Goal: Use online tool/utility: Utilize a website feature to perform a specific function

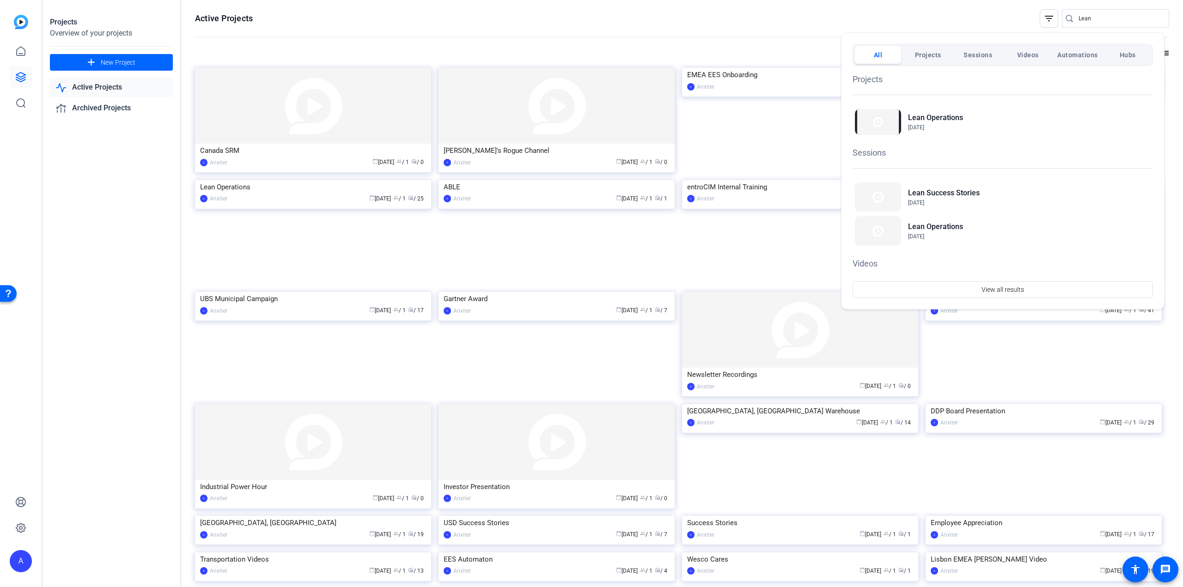
click at [1090, 18] on div at bounding box center [591, 293] width 1183 height 587
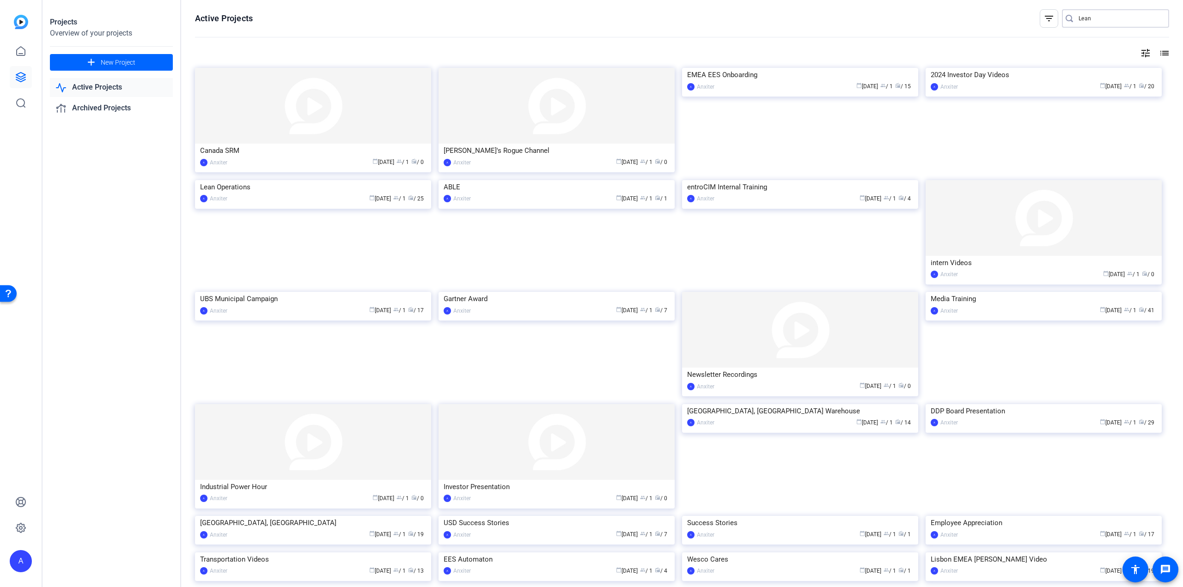
drag, startPoint x: 1090, startPoint y: 18, endPoint x: 994, endPoint y: 35, distance: 96.7
click at [994, 35] on div "Active Projects filter_list Lean" at bounding box center [682, 28] width 974 height 38
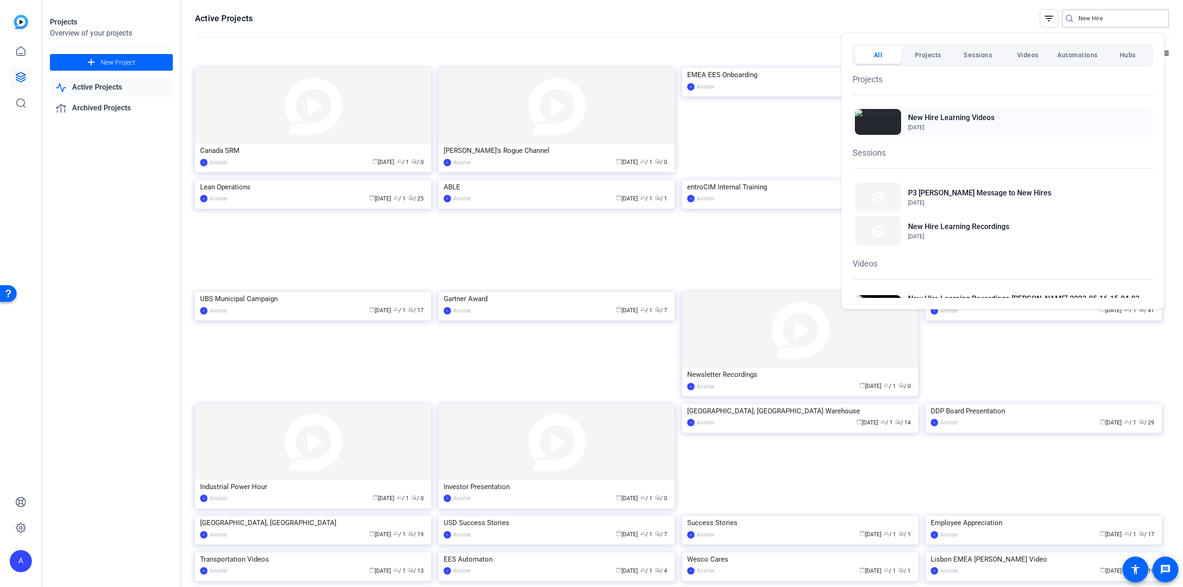
type input "New Hire"
click at [954, 116] on h2 "New Hire Learning Videos" at bounding box center [951, 117] width 86 height 11
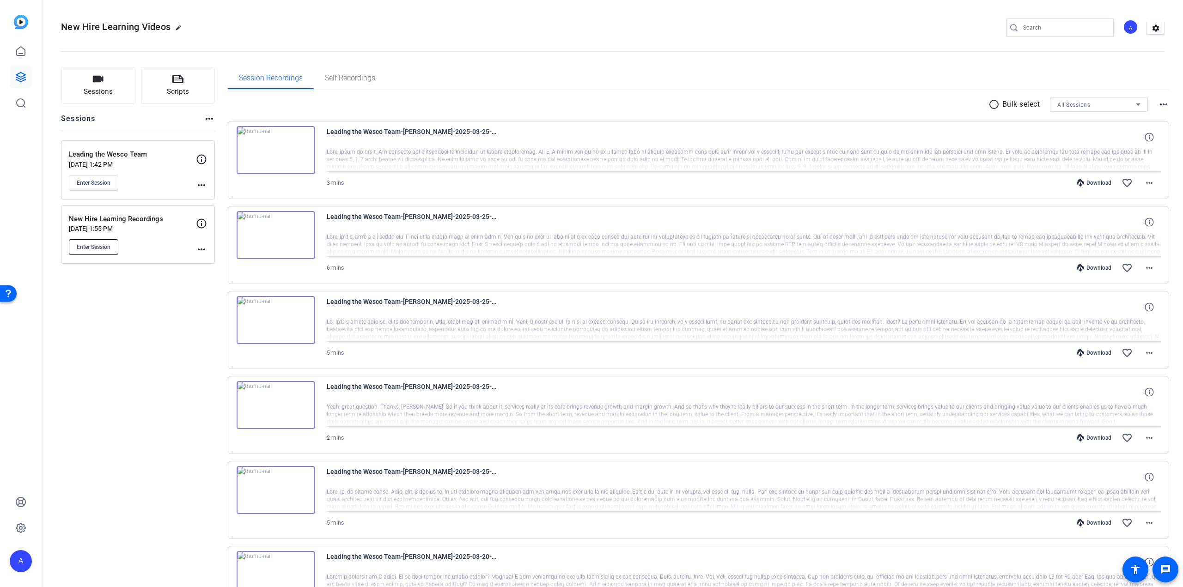
click at [103, 240] on button "Enter Session" at bounding box center [93, 247] width 49 height 16
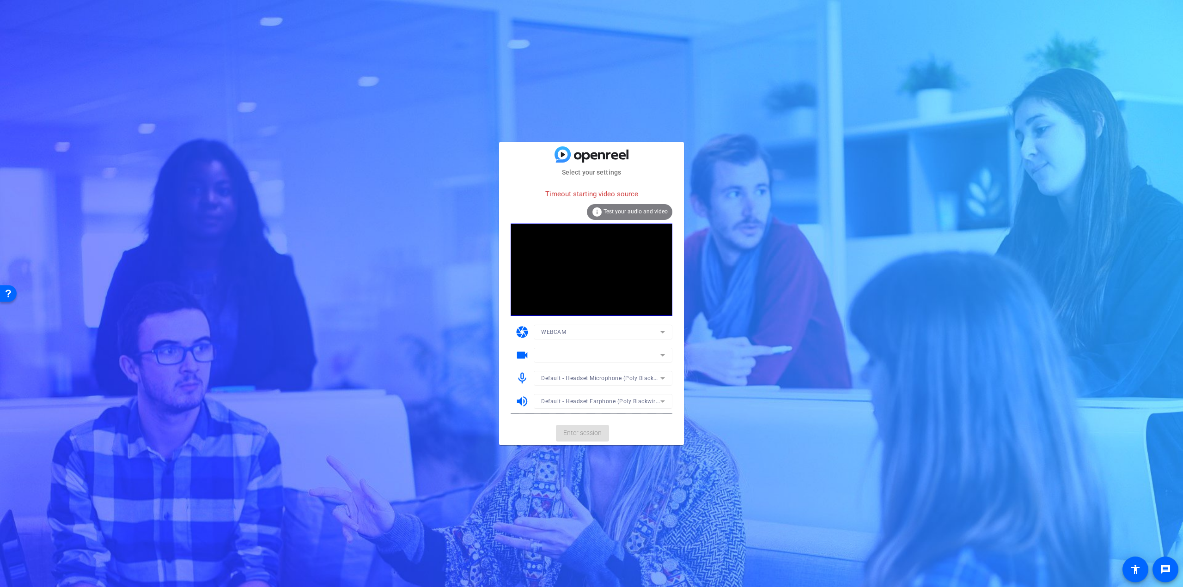
click at [661, 355] on mat-form-field at bounding box center [603, 355] width 139 height 15
click at [661, 355] on icon at bounding box center [662, 355] width 5 height 2
click at [558, 431] on span "OV02E10" at bounding box center [553, 432] width 25 height 11
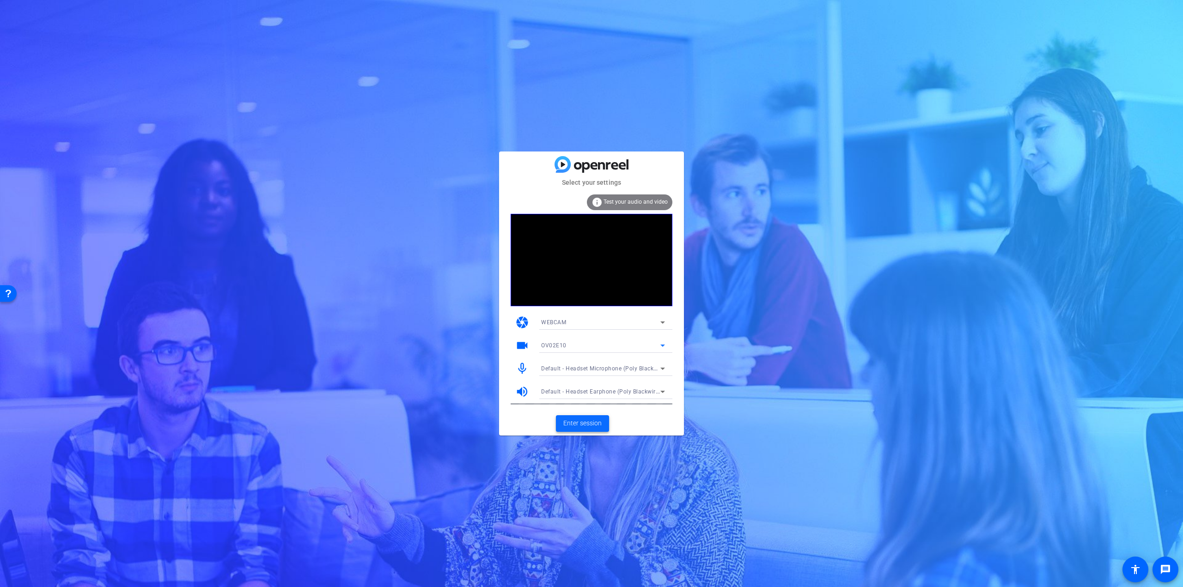
click at [586, 430] on span at bounding box center [582, 424] width 53 height 22
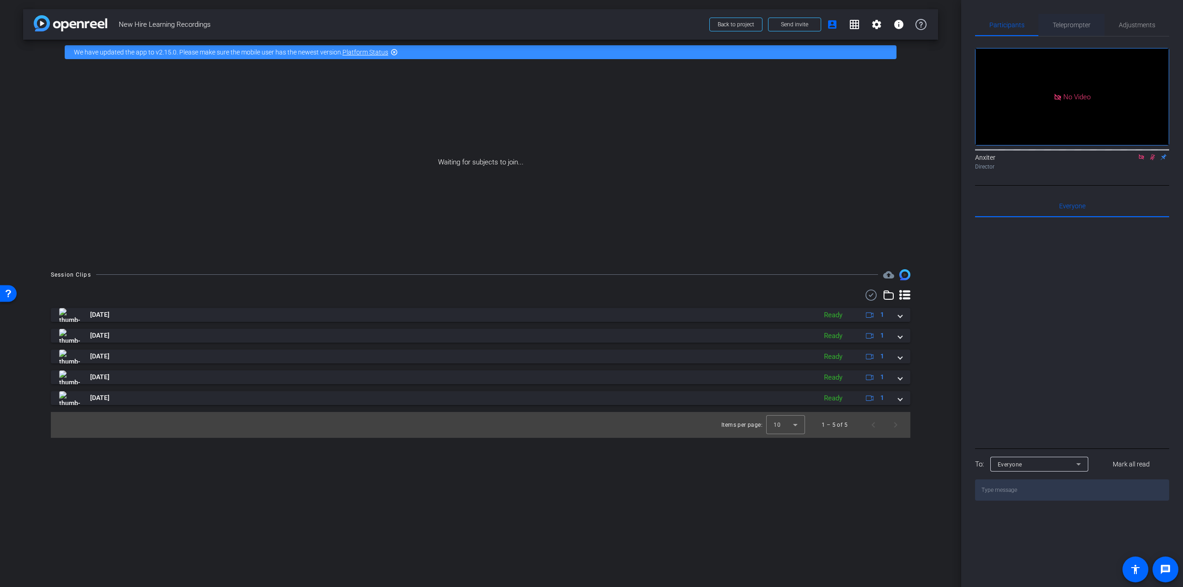
click at [1065, 26] on span "Teleprompter" at bounding box center [1072, 25] width 38 height 6
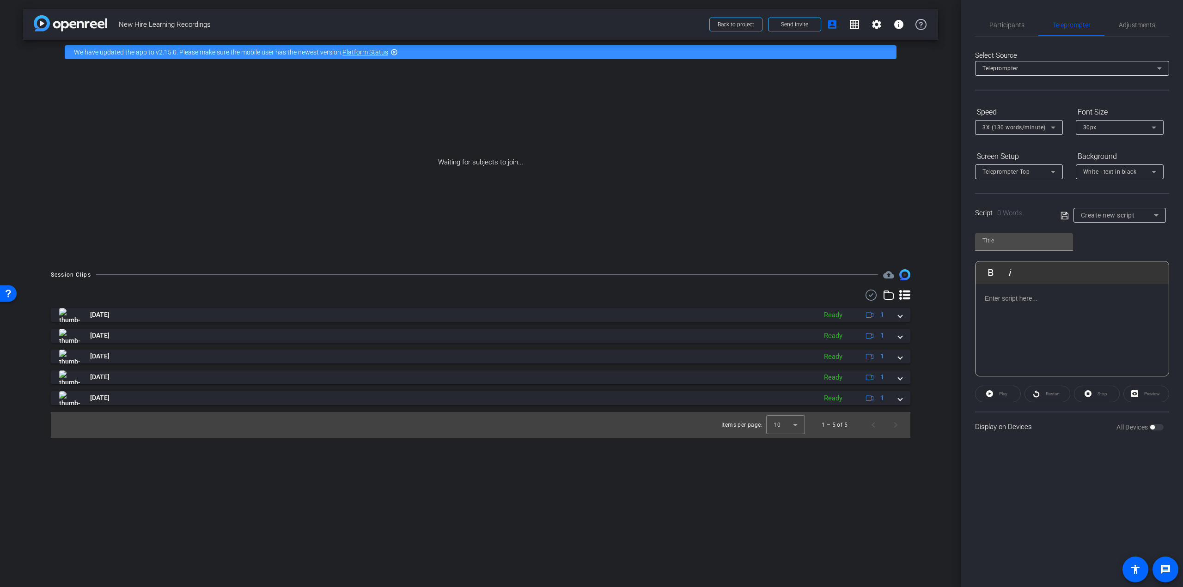
click at [1001, 297] on p at bounding box center [1072, 298] width 175 height 10
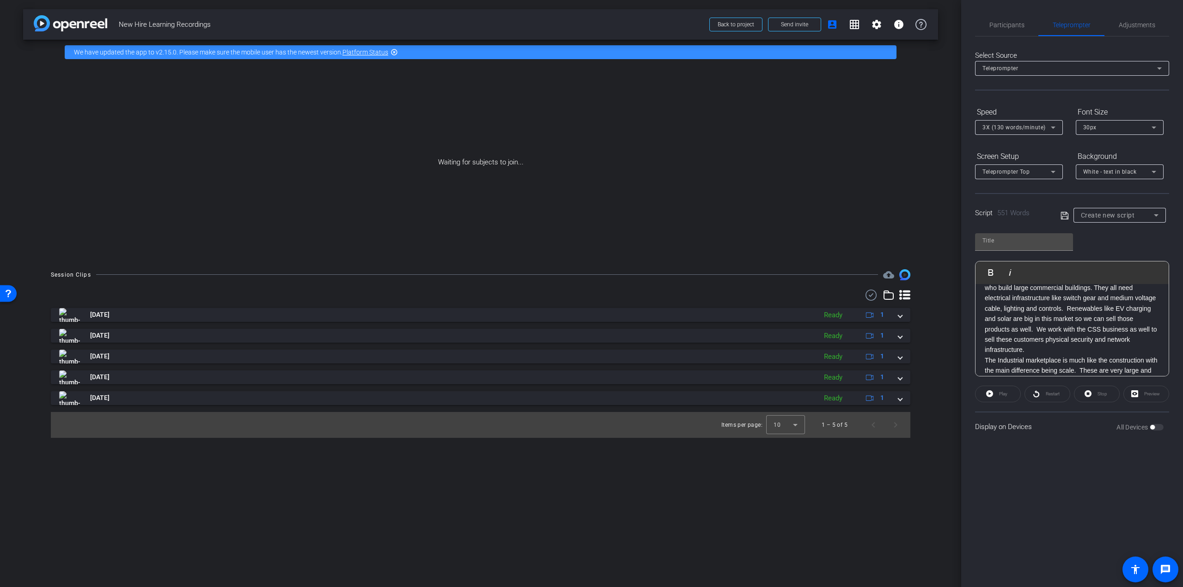
scroll to position [10, 0]
click at [1060, 216] on icon at bounding box center [1064, 215] width 8 height 11
type input "Default title 7171"
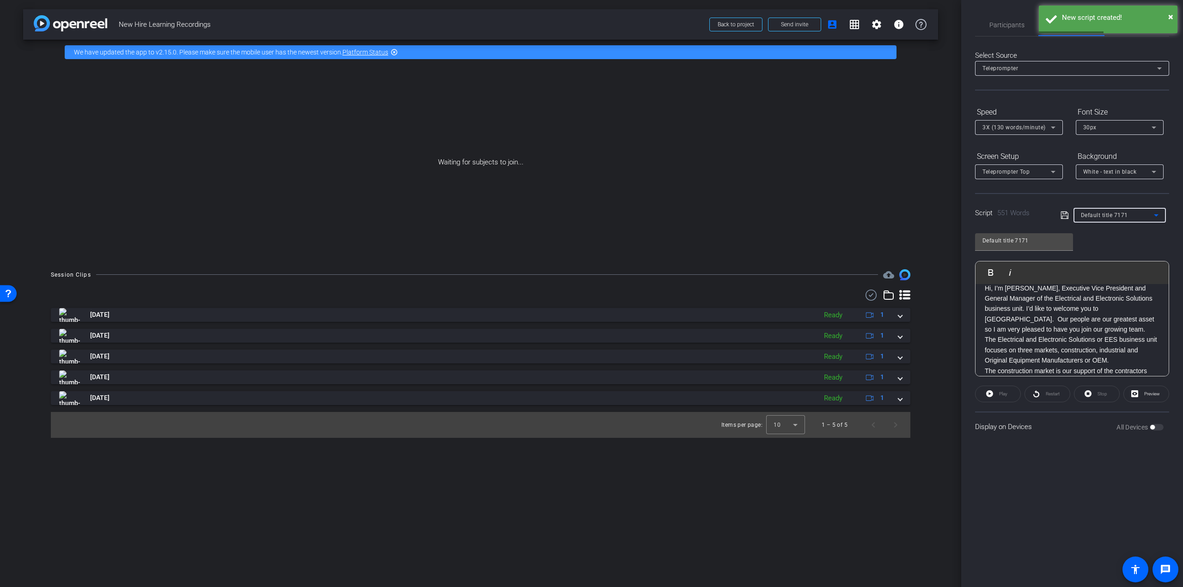
click at [1140, 213] on div "Default title 7171" at bounding box center [1117, 215] width 73 height 12
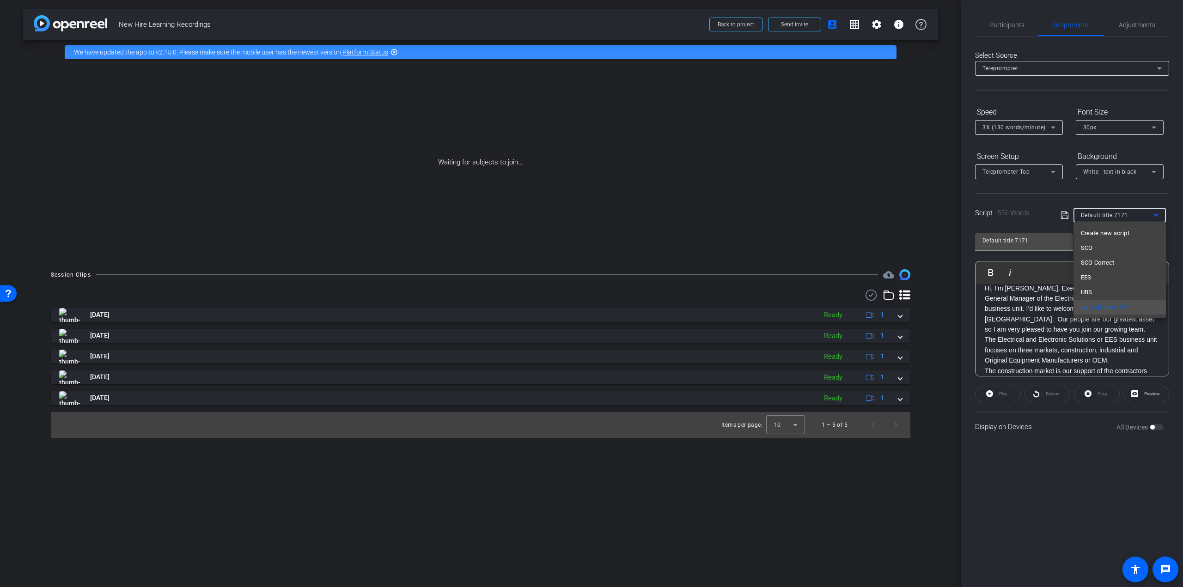
click at [1135, 215] on div at bounding box center [591, 293] width 1183 height 587
click at [1062, 218] on icon at bounding box center [1064, 215] width 8 height 11
